Goal: Check status

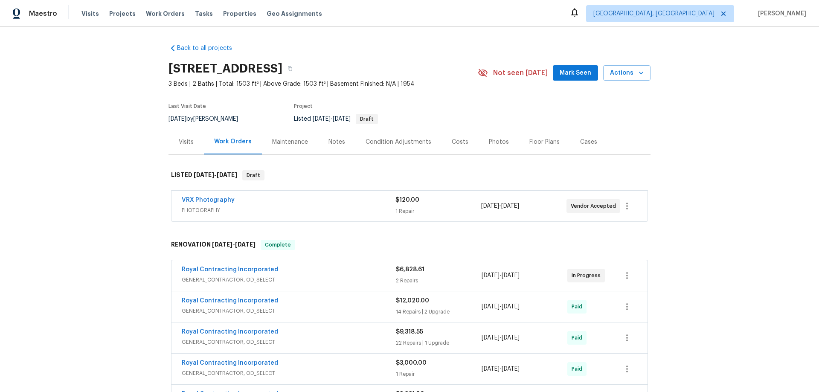
click at [119, 140] on div "Back to all projects 1101 Pine Ln, Accokeek, MD 20607 3 Beds | 2 Baths | Total:…" at bounding box center [409, 209] width 819 height 365
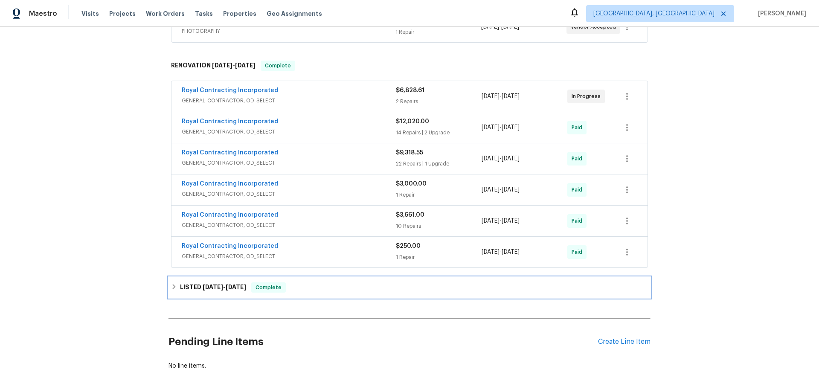
click at [169, 287] on div "LISTED 8/18/25 - 8/20/25 Complete" at bounding box center [410, 287] width 482 height 20
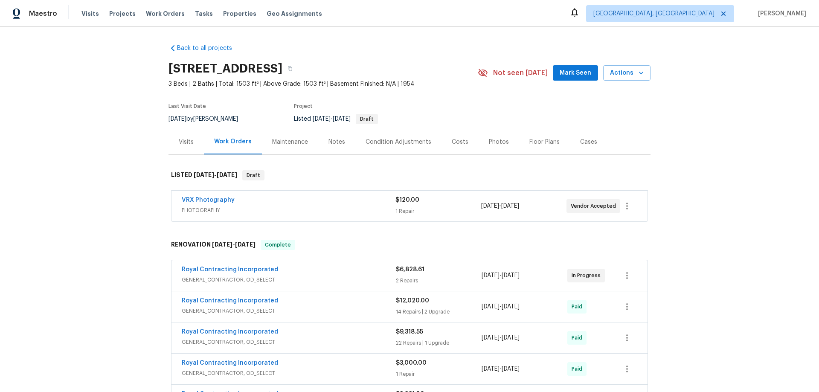
click at [112, 137] on div "Back to all projects 1101 Pine Ln, Accokeek, MD 20607 3 Beds | 2 Baths | Total:…" at bounding box center [409, 209] width 819 height 365
click at [101, 182] on div "Back to all projects 1101 Pine Ln, Accokeek, MD 20607 3 Beds | 2 Baths | Total:…" at bounding box center [409, 209] width 819 height 365
click at [108, 163] on div "Back to all projects 1101 Pine Ln, Accokeek, MD 20607 3 Beds | 2 Baths | Total:…" at bounding box center [409, 209] width 819 height 365
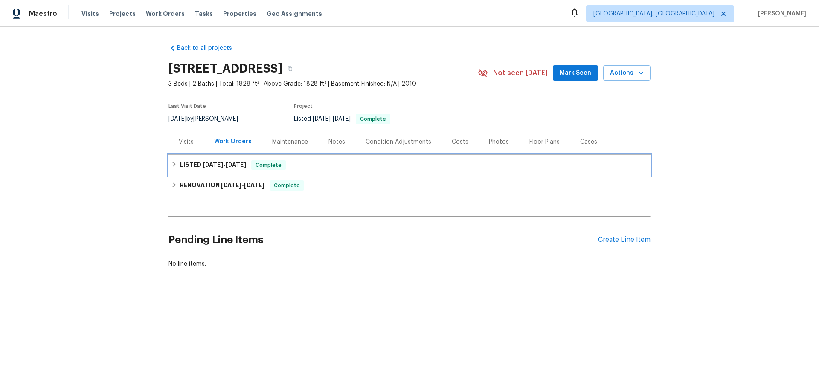
click at [213, 170] on div "LISTED 8/28/25 - 8/29/25 Complete" at bounding box center [410, 165] width 482 height 20
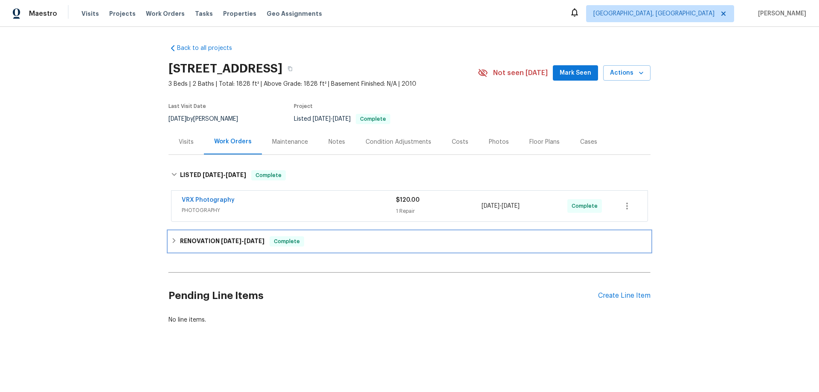
click at [202, 239] on h6 "RENOVATION 8/18/25 - 8/22/25" at bounding box center [222, 241] width 84 height 10
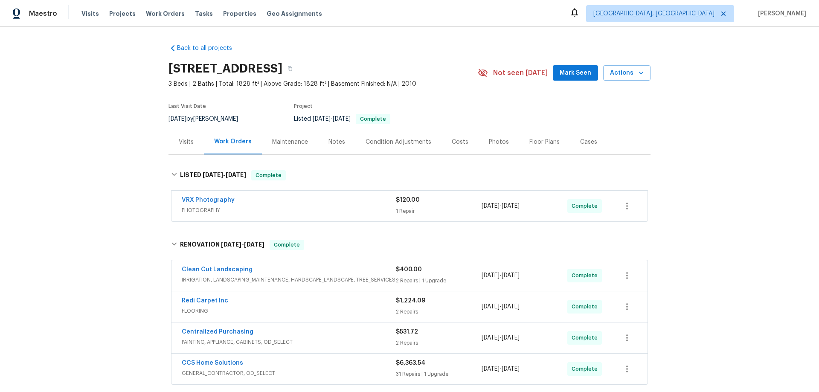
click at [111, 159] on div "Back to all projects 21735 Sierra Long Dr, Richmond, TX 77407 3 Beds | 2 Baths …" at bounding box center [409, 209] width 819 height 365
click at [104, 128] on div "Back to all projects 21735 Sierra Long Dr, Richmond, TX 77407 3 Beds | 2 Baths …" at bounding box center [409, 209] width 819 height 365
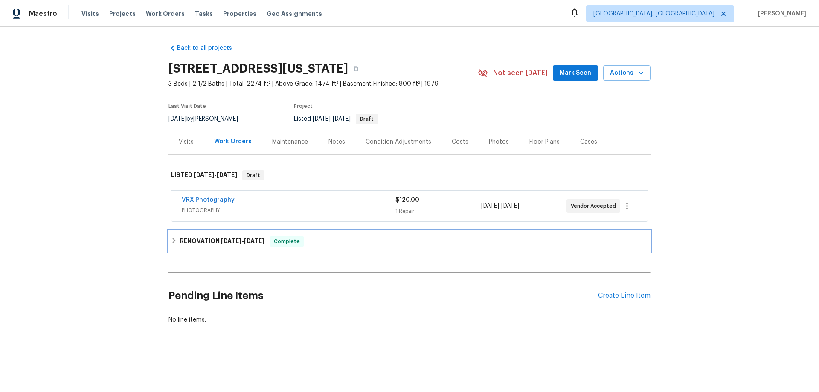
click at [171, 243] on icon at bounding box center [174, 241] width 6 height 6
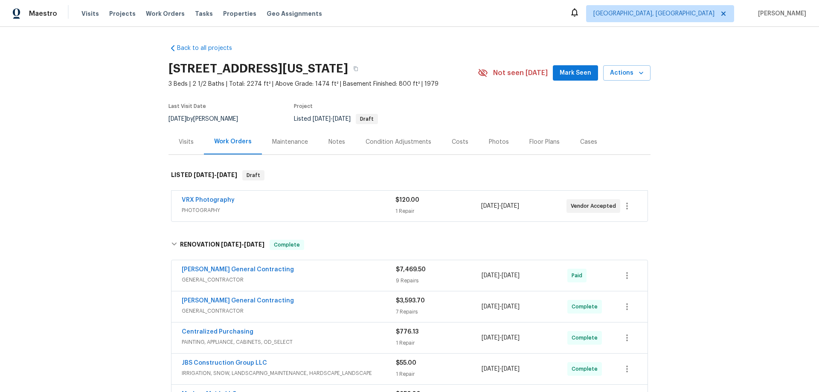
click at [116, 156] on div "Back to all projects [STREET_ADDRESS][US_STATE] 3 Beds | 2 1/2 Baths | Total: 2…" at bounding box center [409, 209] width 819 height 365
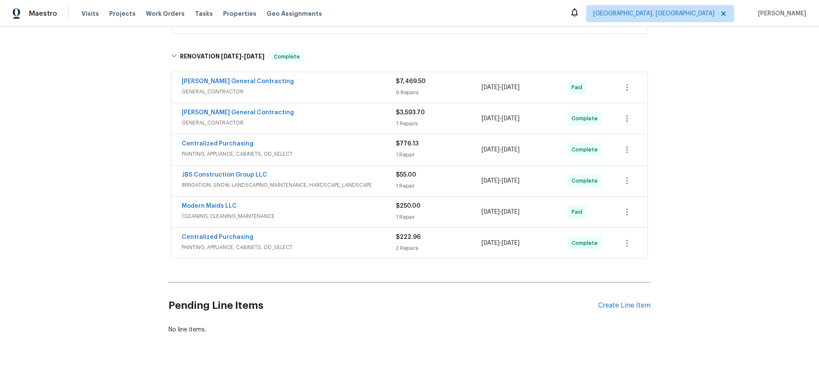
click at [124, 129] on div "Back to all projects [STREET_ADDRESS][US_STATE] 3 Beds | 2 1/2 Baths | Total: 2…" at bounding box center [409, 209] width 819 height 365
